Goal: Submit feedback/report problem

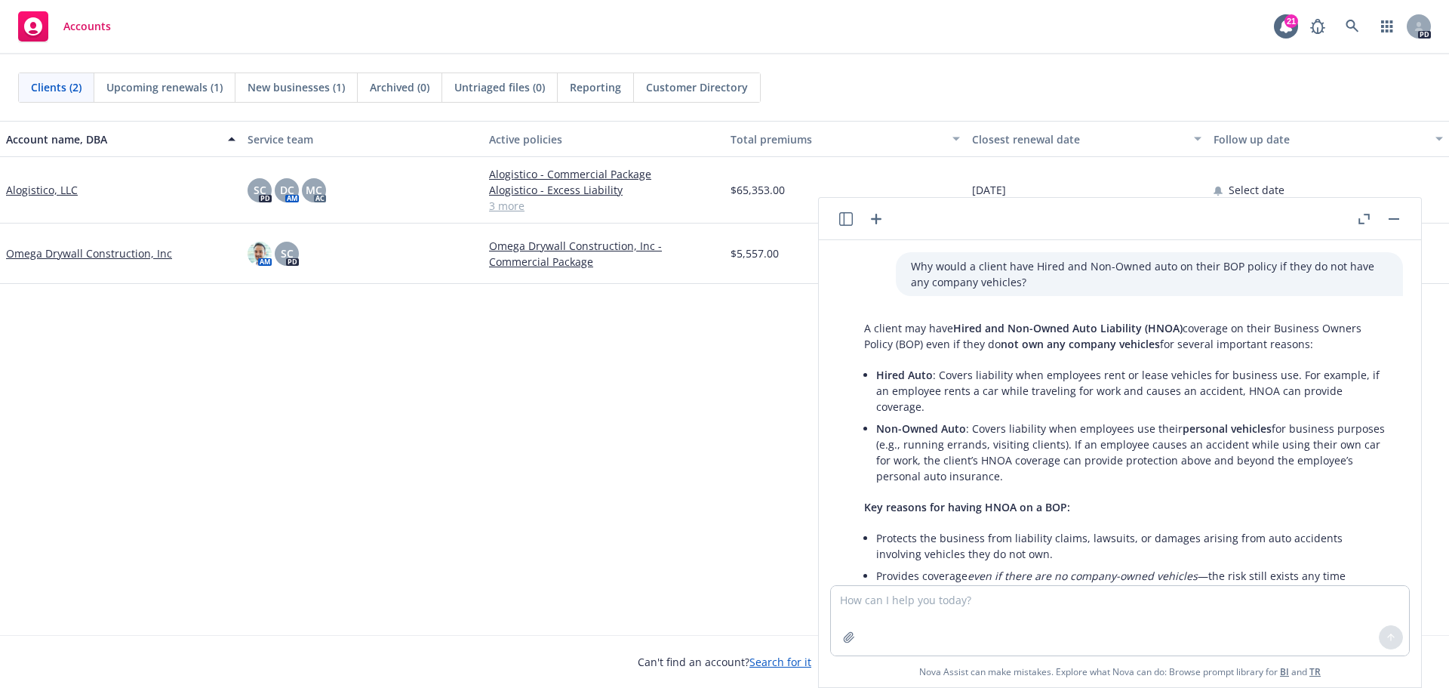
scroll to position [1249, 0]
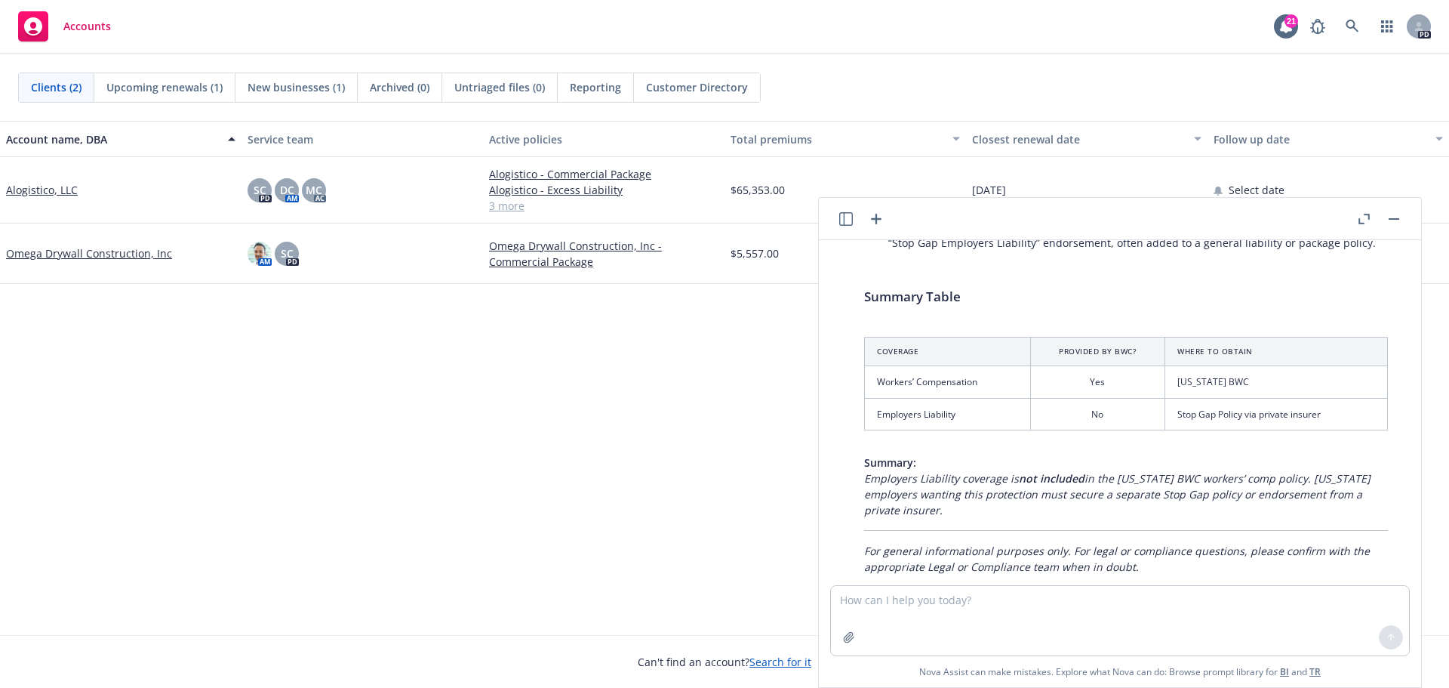
click at [929, 586] on textarea at bounding box center [1120, 620] width 578 height 69
type textarea "I"
